Goal: Transaction & Acquisition: Purchase product/service

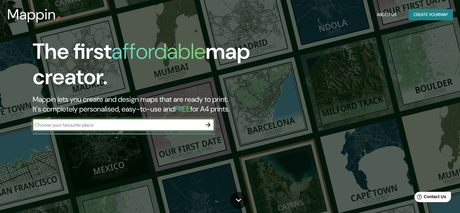
click at [209, 122] on icon "button" at bounding box center [208, 124] width 7 height 7
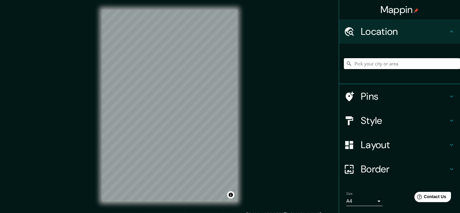
click at [380, 64] on input "Pick your city or area" at bounding box center [402, 63] width 116 height 11
paste input "Av. Codagem Manzana 002, [DATE][GEOGRAPHIC_DATA][PERSON_NAME], 52143 Metepec, M…"
type input "[GEOGRAPHIC_DATA][PERSON_NAME][PERSON_NAME], [GEOGRAPHIC_DATA], [GEOGRAPHIC_DAT…"
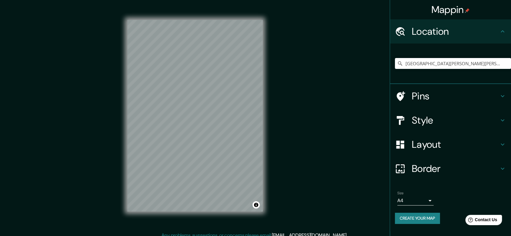
drag, startPoint x: 444, startPoint y: 1, endPoint x: 332, endPoint y: 144, distance: 182.0
click at [332, 144] on div "Mappin Location [GEOGRAPHIC_DATA][PERSON_NAME][PERSON_NAME], [GEOGRAPHIC_DATA] …" at bounding box center [255, 121] width 511 height 242
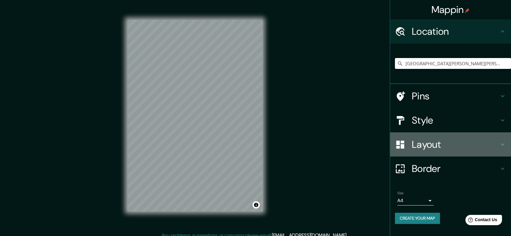
click at [423, 151] on div "Layout" at bounding box center [450, 145] width 121 height 24
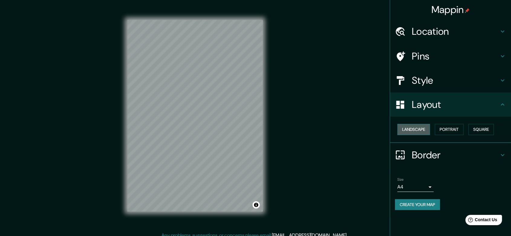
click at [425, 130] on button "Landscape" at bounding box center [414, 129] width 33 height 11
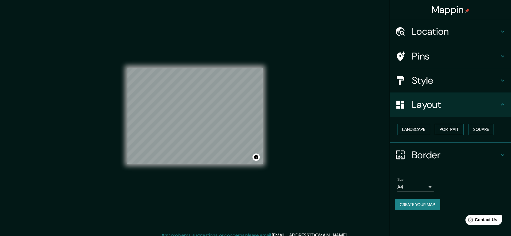
click at [450, 130] on button "Portrait" at bounding box center [449, 129] width 29 height 11
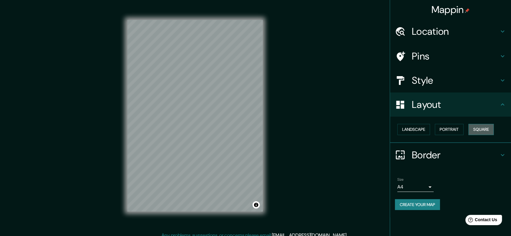
click at [465, 127] on button "Square" at bounding box center [481, 129] width 25 height 11
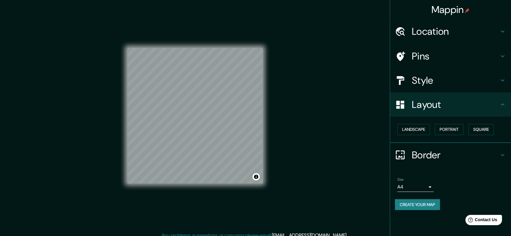
click at [299, 138] on div "Mappin Location [GEOGRAPHIC_DATA][PERSON_NAME] 002, [GEOGRAPHIC_DATA][PERSON_NA…" at bounding box center [255, 121] width 511 height 242
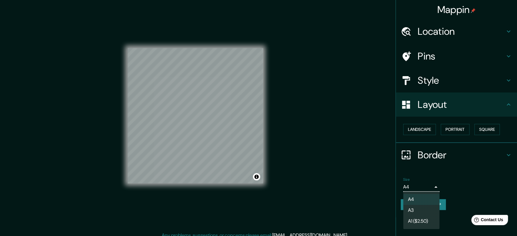
click at [429, 185] on body "Mappin Location [GEOGRAPHIC_DATA][PERSON_NAME] 002, [GEOGRAPHIC_DATA][PERSON_NA…" at bounding box center [258, 118] width 517 height 236
click at [410, 212] on li "A3" at bounding box center [421, 210] width 36 height 11
click at [427, 187] on body "Mappin Location [GEOGRAPHIC_DATA][PERSON_NAME] 002, [GEOGRAPHIC_DATA][PERSON_NA…" at bounding box center [258, 118] width 517 height 236
click at [410, 198] on li "A4" at bounding box center [421, 199] width 36 height 11
type input "single"
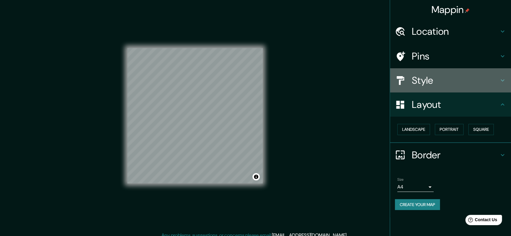
click at [430, 80] on h4 "Style" at bounding box center [455, 80] width 87 height 12
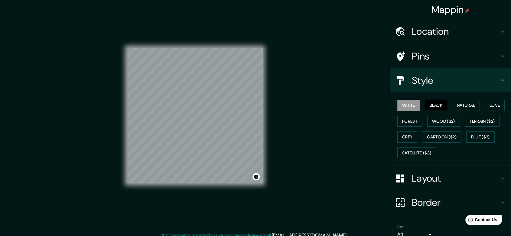
click at [434, 105] on button "Black" at bounding box center [436, 105] width 23 height 11
click at [406, 120] on button "Forest" at bounding box center [410, 121] width 25 height 11
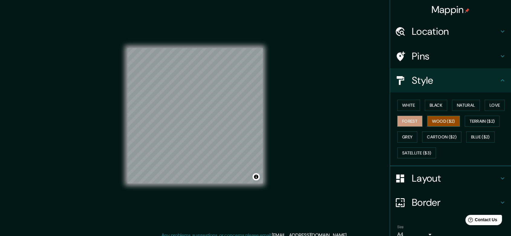
click at [429, 120] on button "Wood ($2)" at bounding box center [444, 121] width 33 height 11
click at [398, 139] on button "Grey" at bounding box center [408, 137] width 20 height 11
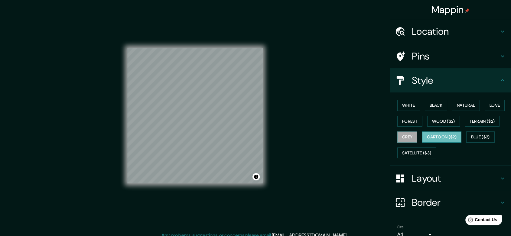
click at [425, 137] on button "Cartoon ($2)" at bounding box center [441, 137] width 39 height 11
click at [465, 137] on button "Blue ($2)" at bounding box center [481, 137] width 28 height 11
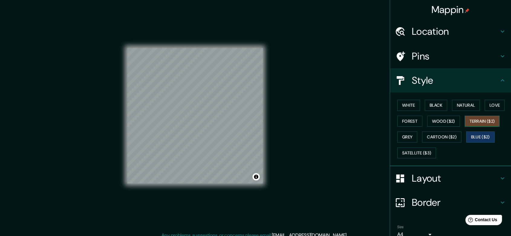
click at [465, 120] on button "Terrain ($2)" at bounding box center [482, 121] width 35 height 11
click at [465, 107] on button "Love" at bounding box center [495, 105] width 20 height 11
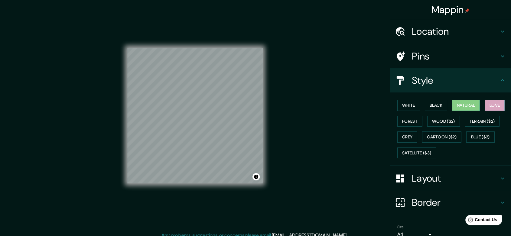
click at [465, 107] on button "Natural" at bounding box center [466, 105] width 28 height 11
click at [430, 107] on button "Black" at bounding box center [436, 105] width 23 height 11
click at [299, 113] on div "Mappin Location [GEOGRAPHIC_DATA][PERSON_NAME] 002, [GEOGRAPHIC_DATA][PERSON_NA…" at bounding box center [255, 121] width 511 height 242
click at [399, 107] on button "White" at bounding box center [409, 105] width 23 height 11
click at [465, 29] on h4 "Location" at bounding box center [455, 31] width 87 height 12
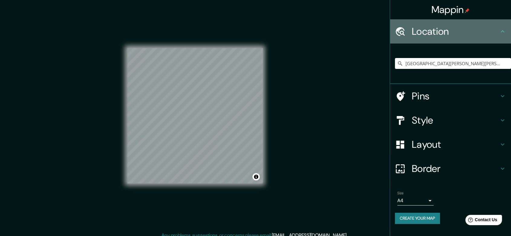
click at [465, 29] on h4 "Location" at bounding box center [455, 31] width 87 height 12
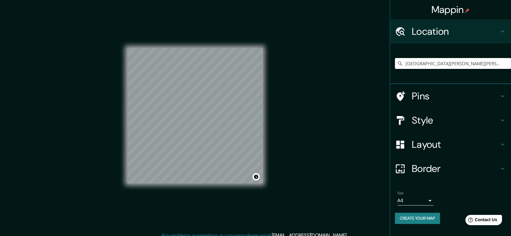
click at [350, 146] on div "Mappin Location [GEOGRAPHIC_DATA][PERSON_NAME][PERSON_NAME], [GEOGRAPHIC_DATA] …" at bounding box center [255, 121] width 511 height 242
click at [465, 95] on icon at bounding box center [502, 96] width 7 height 7
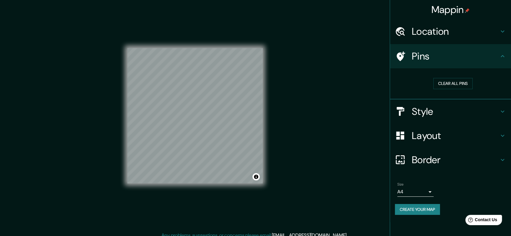
click at [465, 110] on icon at bounding box center [502, 111] width 7 height 7
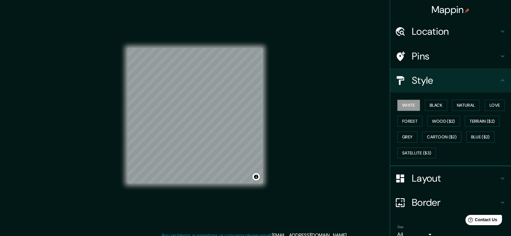
scroll to position [28, 0]
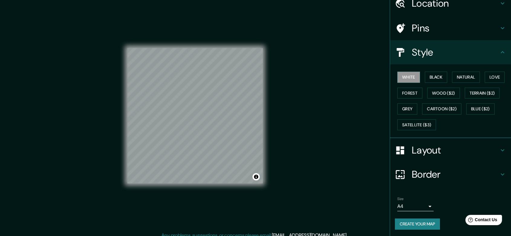
click at [465, 150] on icon at bounding box center [502, 150] width 7 height 7
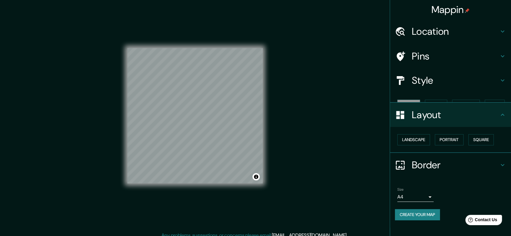
scroll to position [0, 0]
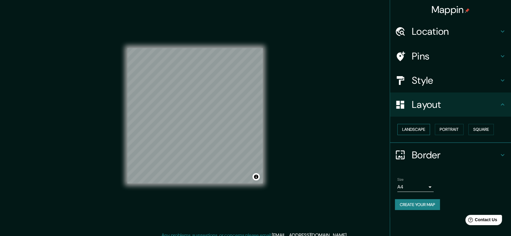
click at [411, 133] on button "Landscape" at bounding box center [414, 129] width 33 height 11
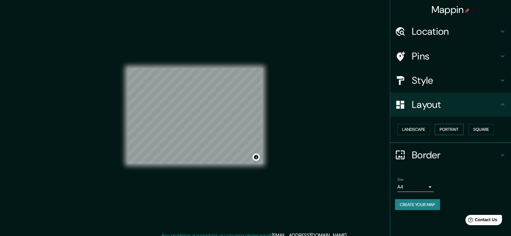
click at [457, 129] on button "Portrait" at bounding box center [449, 129] width 29 height 11
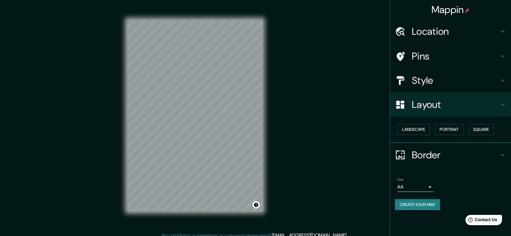
click at [307, 131] on div "Mappin Location [GEOGRAPHIC_DATA][PERSON_NAME] 002, [GEOGRAPHIC_DATA][PERSON_NA…" at bounding box center [255, 121] width 511 height 242
